Goal: Task Accomplishment & Management: Complete application form

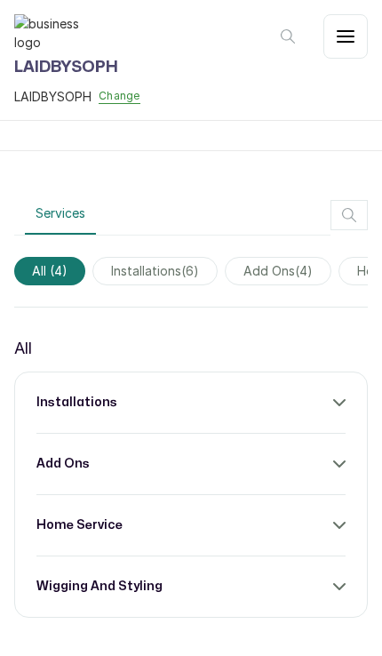
scroll to position [74, 0]
click at [67, 46] on img at bounding box center [49, 32] width 71 height 37
click at [264, 394] on div "installations" at bounding box center [190, 403] width 309 height 18
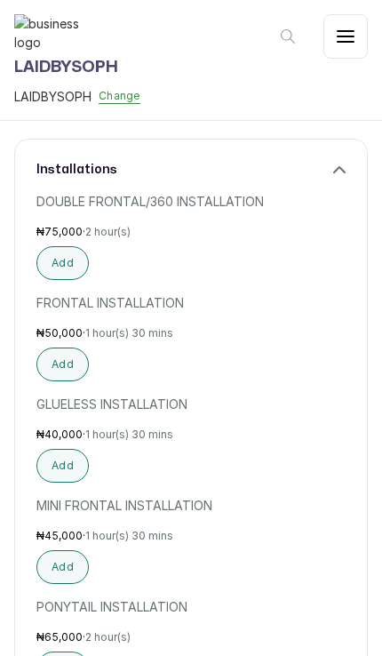
scroll to position [0, 0]
click at [353, 22] on button "button" at bounding box center [346, 36] width 44 height 44
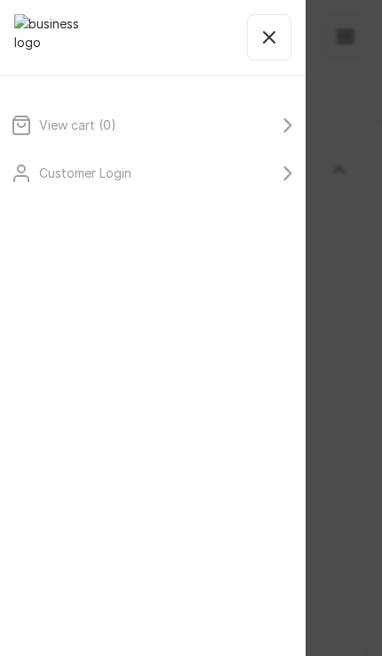
click at [364, 166] on div "View cart ( 0 ) Customer Login" at bounding box center [191, 328] width 382 height 656
click at [261, 19] on button "button" at bounding box center [269, 37] width 44 height 46
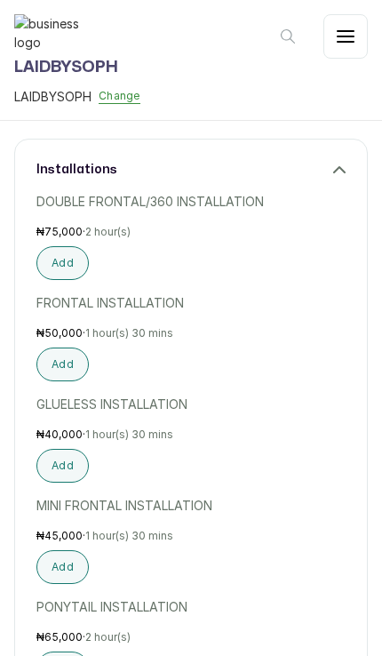
click at [41, 29] on img at bounding box center [49, 32] width 71 height 37
click at [59, 15] on img at bounding box center [49, 32] width 71 height 37
click at [123, 104] on button "Change" at bounding box center [120, 96] width 42 height 15
click at [104, 164] on link "LAIDBYSOPH" at bounding box center [88, 152] width 76 height 21
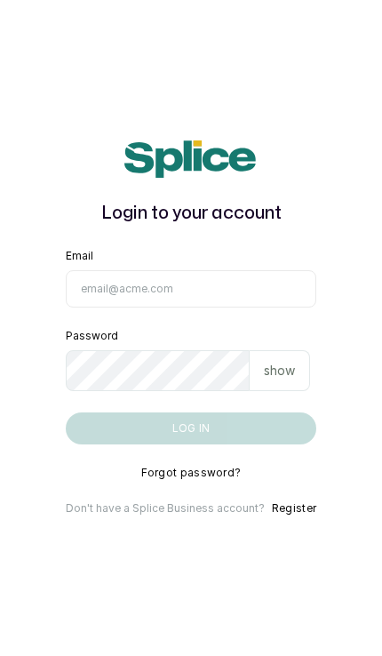
click at [302, 516] on button "Register" at bounding box center [294, 509] width 44 height 14
select select "NG"
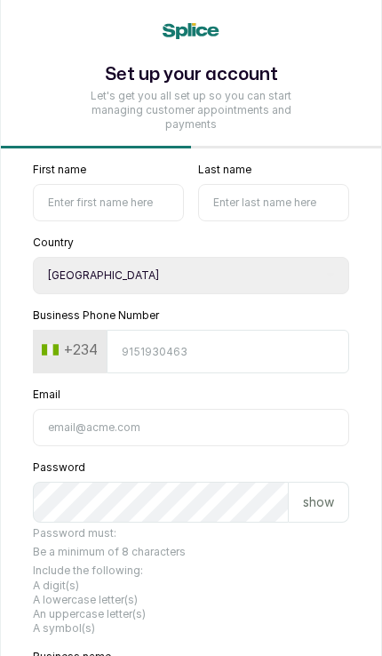
scroll to position [51, 0]
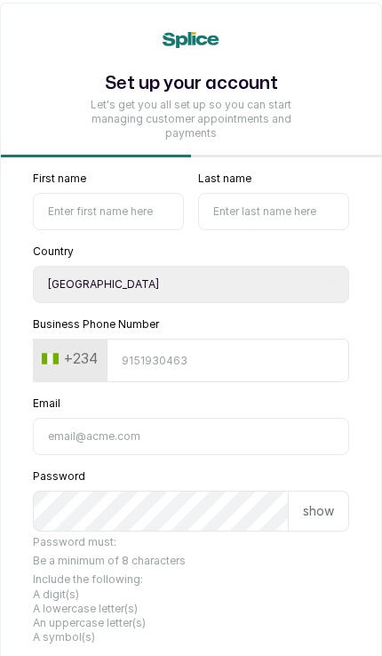
click at [159, 215] on input "First name" at bounding box center [108, 211] width 151 height 37
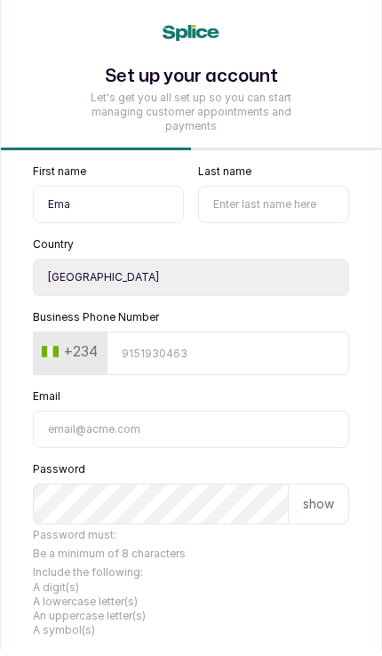
type input "Ema"
click at [302, 202] on input "Last name" at bounding box center [273, 211] width 151 height 37
type input "Ekong"
click at [271, 343] on input "Business Phone Number" at bounding box center [228, 361] width 243 height 44
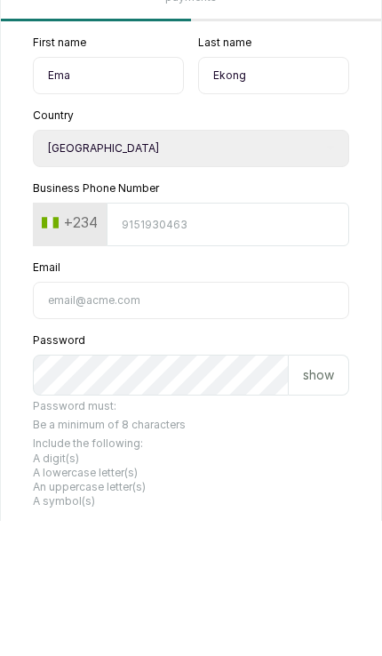
type input "7037403553"
click at [255, 418] on input "Email" at bounding box center [191, 436] width 317 height 37
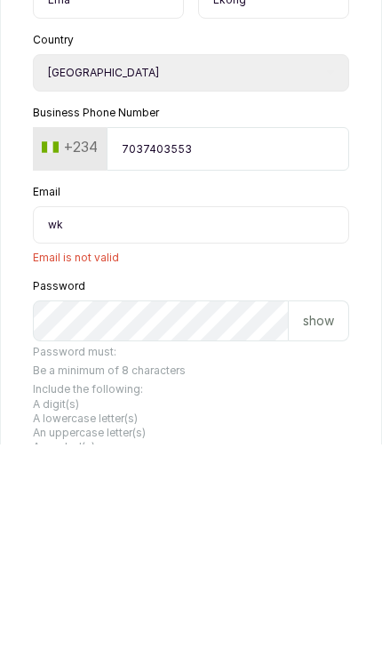
type input "w"
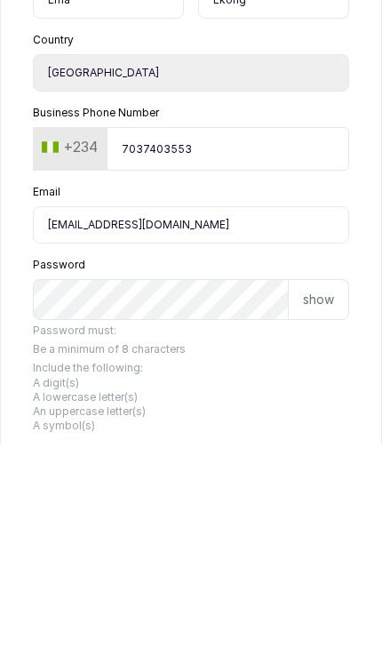
type input "ekongema@gmail.com"
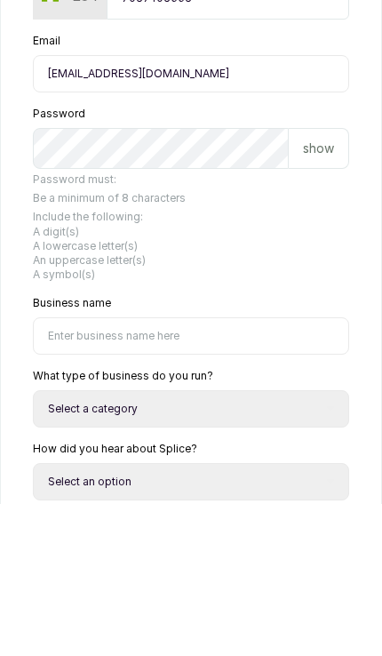
click at [273, 470] on input "Business name" at bounding box center [191, 488] width 317 height 37
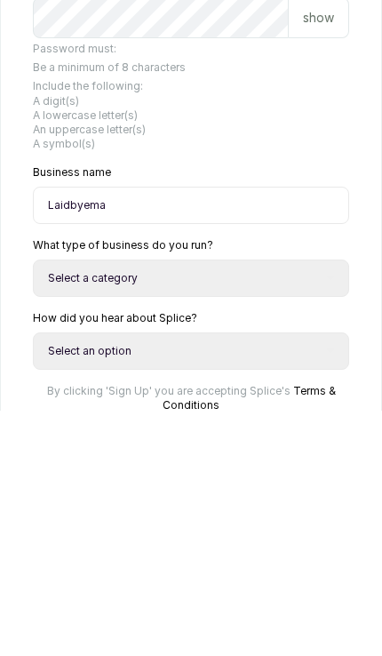
type input "Laidbyema"
click at [299, 505] on select "Select a category I have more than one location I manage a team of beauty profe…" at bounding box center [191, 523] width 317 height 37
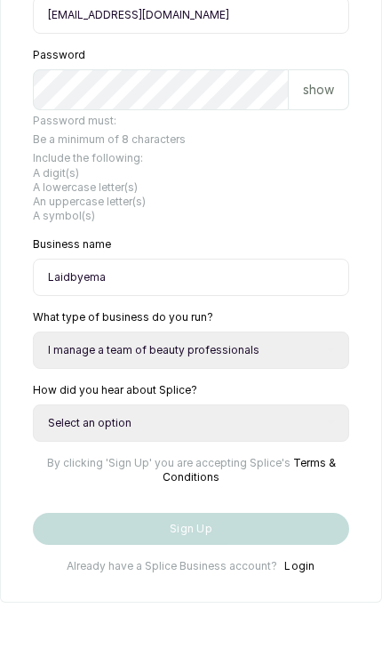
scroll to position [535, 0]
click at [302, 332] on select "Select a category I have more than one location I manage a team of beauty profe…" at bounding box center [191, 350] width 317 height 37
select select "independent_professional"
click at [278, 405] on select "Select an option Google search Instagram Facebook LinkedIn Splice Blog I was re…" at bounding box center [191, 423] width 317 height 37
select select "instagram"
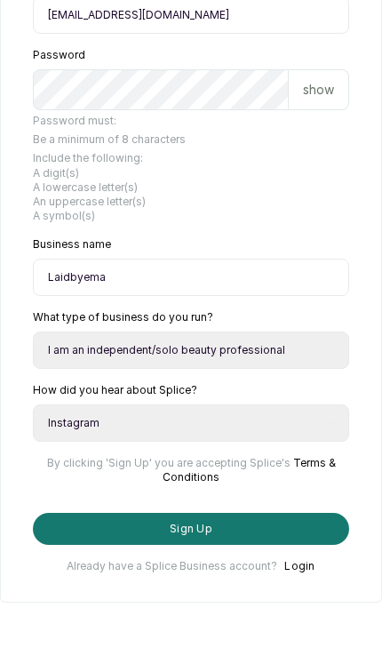
click at [281, 528] on button "Sign Up" at bounding box center [191, 529] width 317 height 32
click at [258, 520] on button "Sign Up" at bounding box center [191, 529] width 317 height 32
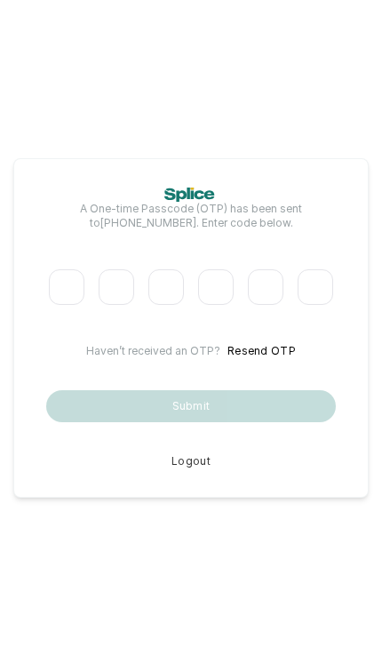
click at [68, 305] on input "Please enter verification code. Digit 1" at bounding box center [67, 287] width 36 height 36
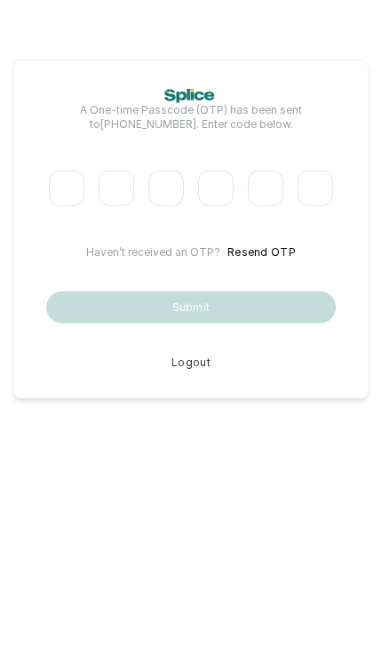
type input "8"
type input "5"
type input "4"
type input "7"
type input "9"
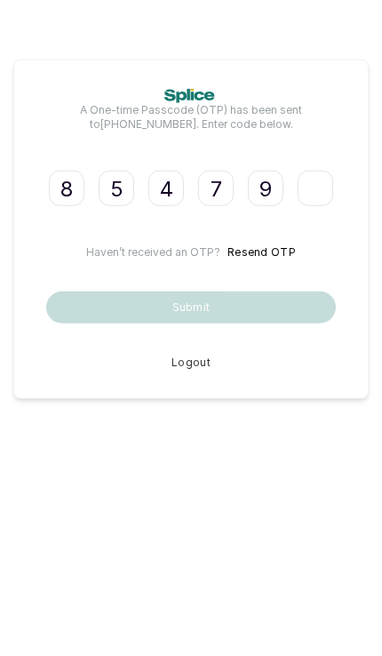
type input "9"
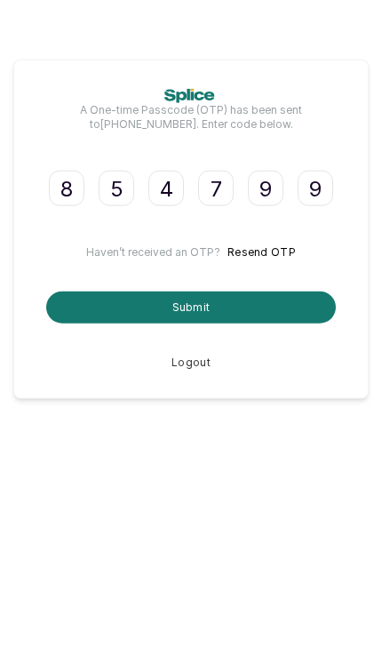
scroll to position [73, 0]
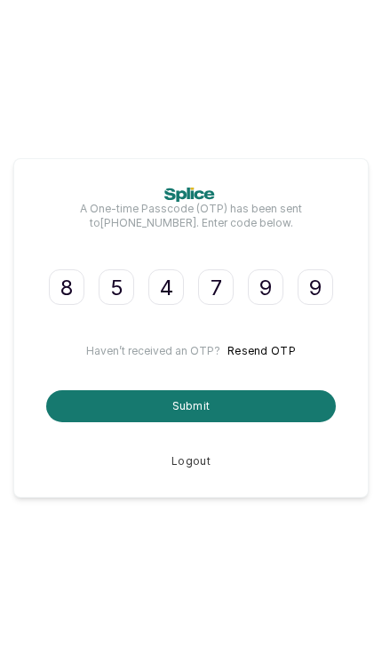
click at [273, 390] on button "Submit" at bounding box center [191, 406] width 290 height 32
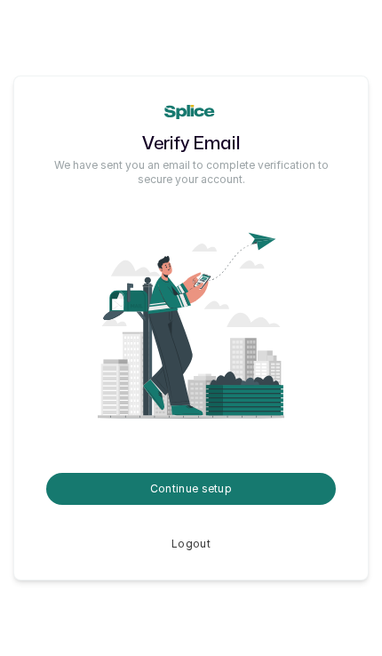
click at [281, 505] on button "Continue setup" at bounding box center [191, 489] width 290 height 32
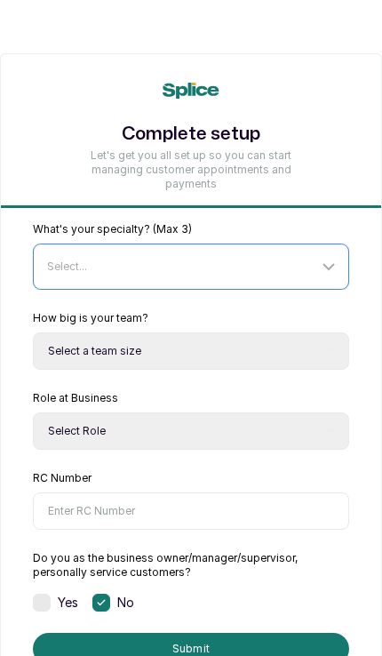
click at [262, 258] on div "Select..." at bounding box center [193, 267] width 310 height 34
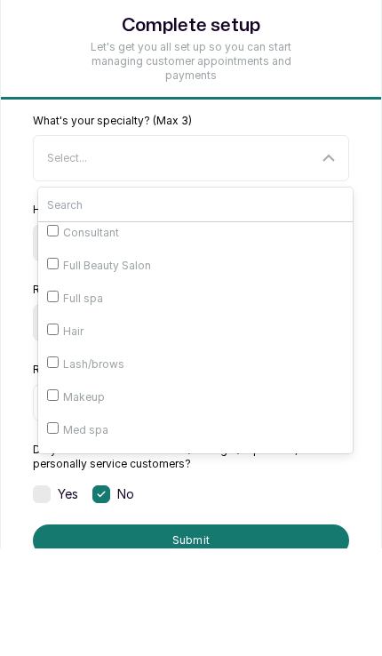
scroll to position [116, 0]
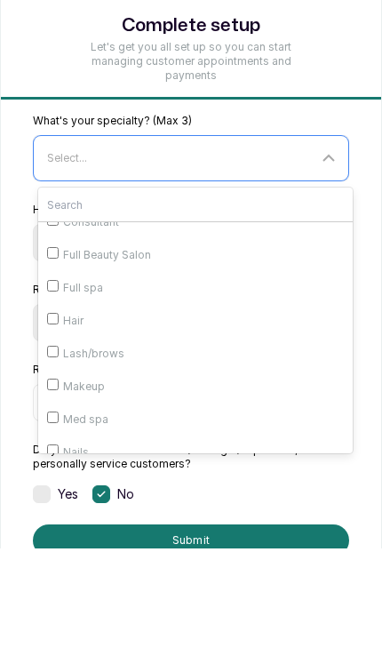
click at [70, 422] on span "Hair" at bounding box center [73, 429] width 20 height 14
click at [59, 422] on input "Hair" at bounding box center [53, 428] width 12 height 12
checkbox input "true"
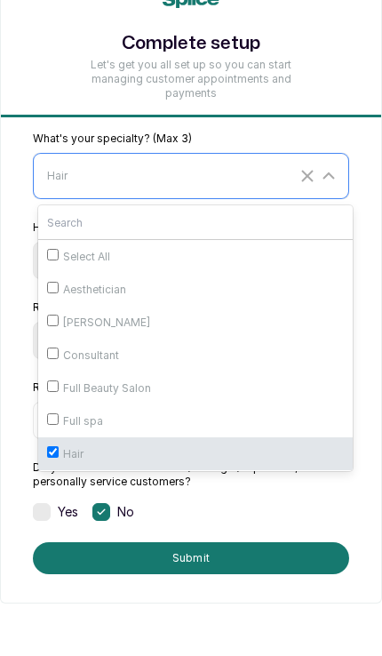
scroll to position [0, 0]
click at [327, 170] on icon at bounding box center [328, 175] width 21 height 21
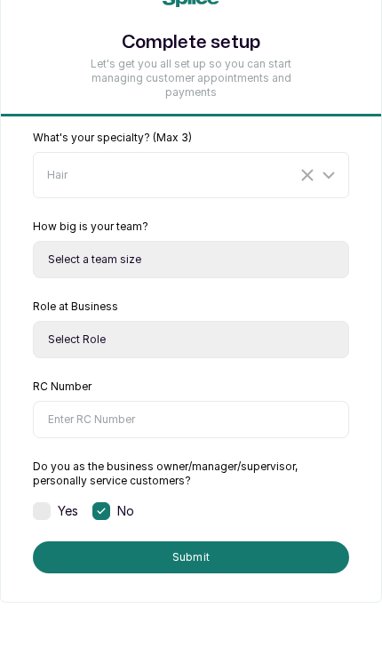
click at [256, 251] on select "Select a team size Just me 2-5 6-10 10+" at bounding box center [191, 259] width 317 height 37
select select "just_me"
click at [260, 341] on select "Select Role Owner Manager" at bounding box center [191, 339] width 317 height 37
select select "owner"
click at [246, 415] on input "RC Number" at bounding box center [191, 419] width 317 height 37
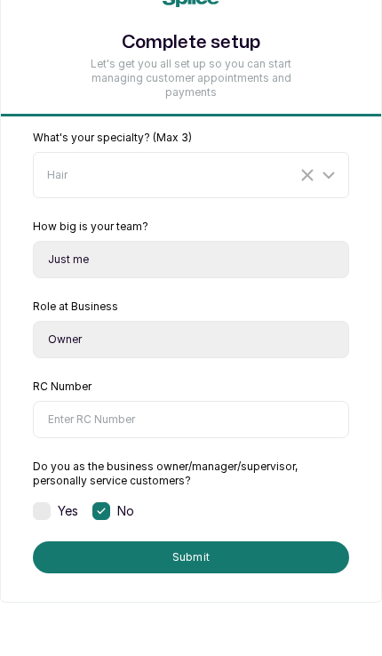
scroll to position [91, 0]
click at [285, 419] on input "RC Number" at bounding box center [191, 419] width 317 height 37
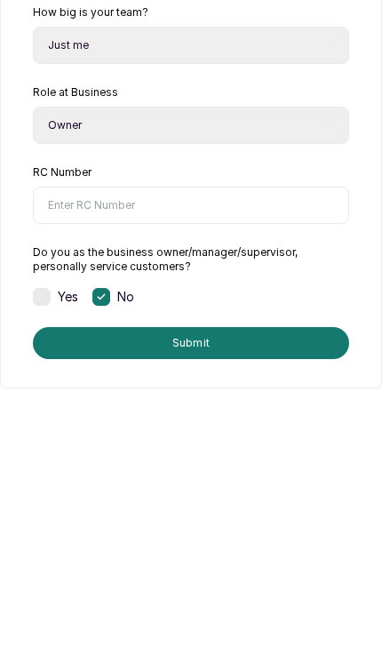
click at [277, 542] on button "Submit" at bounding box center [191, 558] width 317 height 32
